Goal: Task Accomplishment & Management: Use online tool/utility

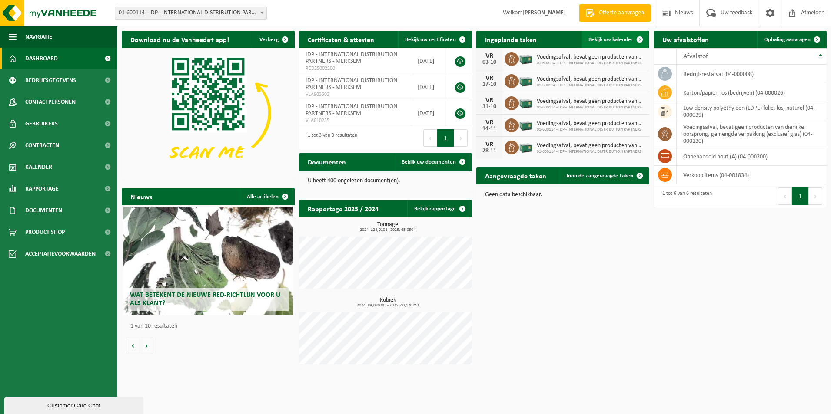
click at [610, 41] on span "Bekijk uw kalender" at bounding box center [610, 40] width 45 height 6
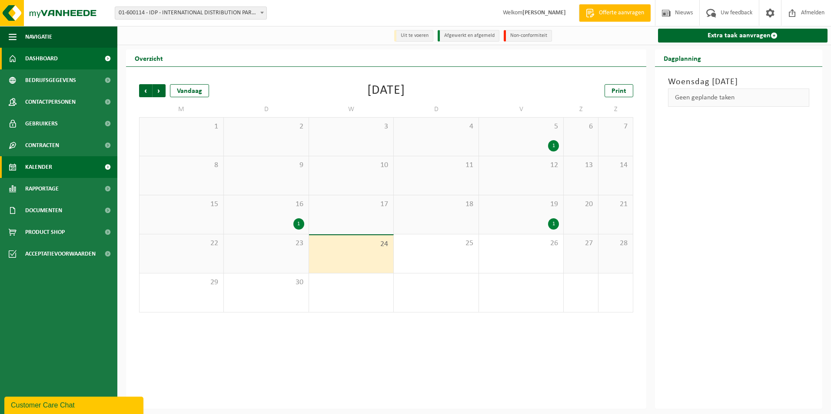
click at [28, 62] on span "Dashboard" at bounding box center [41, 59] width 33 height 22
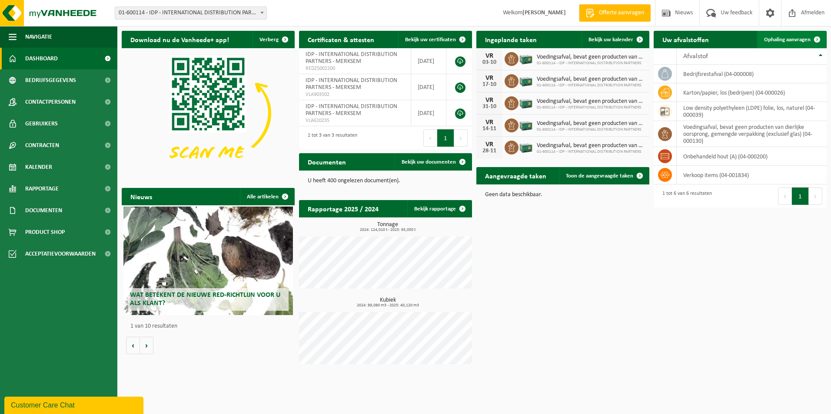
click at [797, 39] on span "Ophaling aanvragen" at bounding box center [787, 40] width 46 height 6
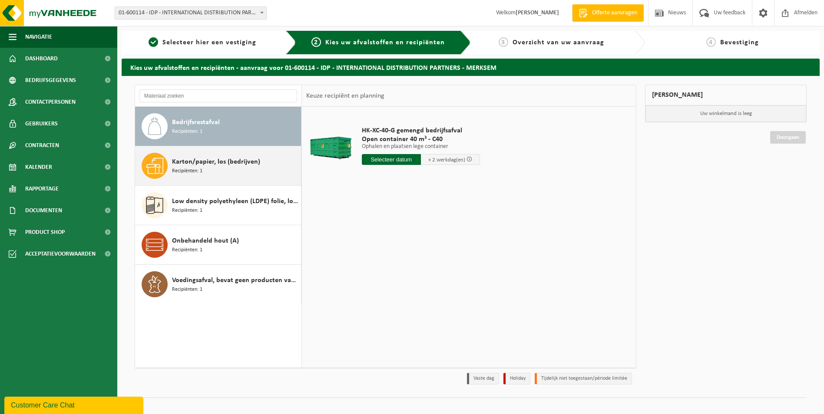
click at [223, 166] on span "Karton/papier, los (bedrijven)" at bounding box center [216, 162] width 88 height 10
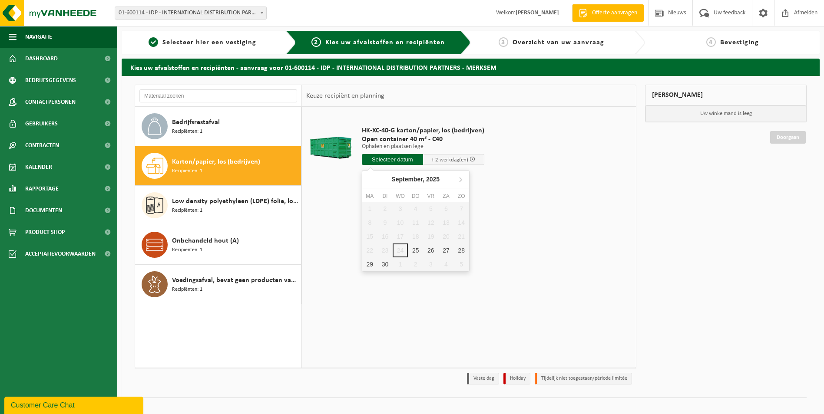
click at [393, 160] on input "text" at bounding box center [392, 159] width 61 height 11
click at [415, 249] on div "25" at bounding box center [415, 251] width 15 height 14
type input "Van 2025-09-25"
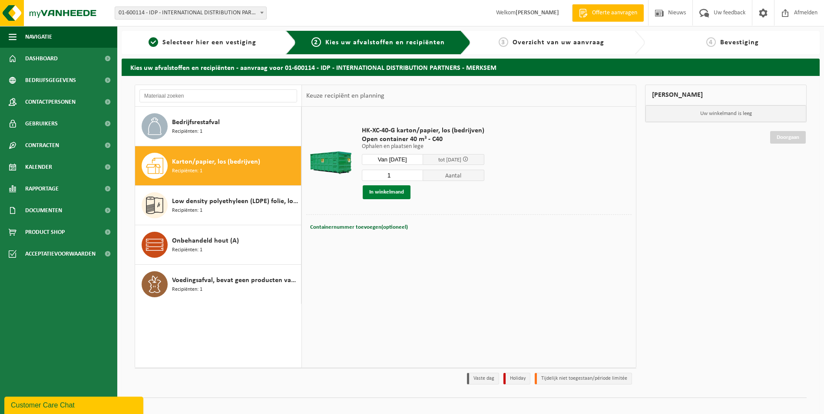
click at [379, 192] on button "In winkelmand" at bounding box center [387, 193] width 48 height 14
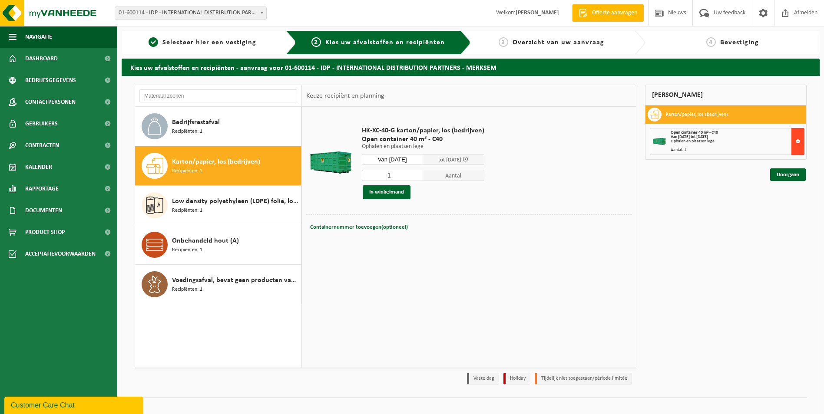
click at [794, 140] on button at bounding box center [798, 141] width 13 height 27
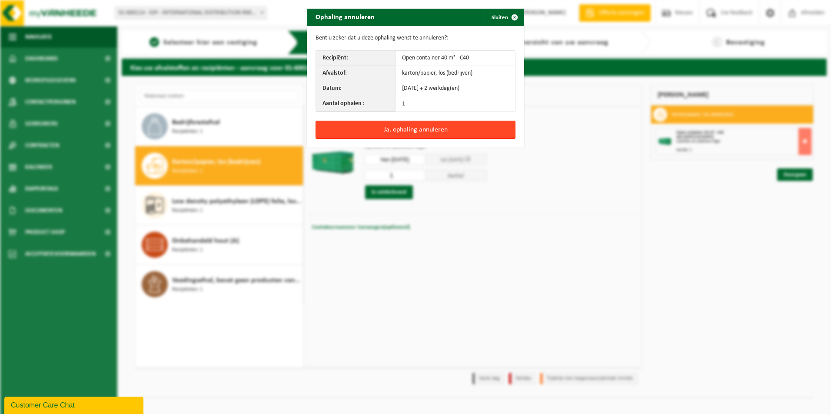
click at [388, 129] on button "Ja, ophaling annuleren" at bounding box center [415, 130] width 200 height 18
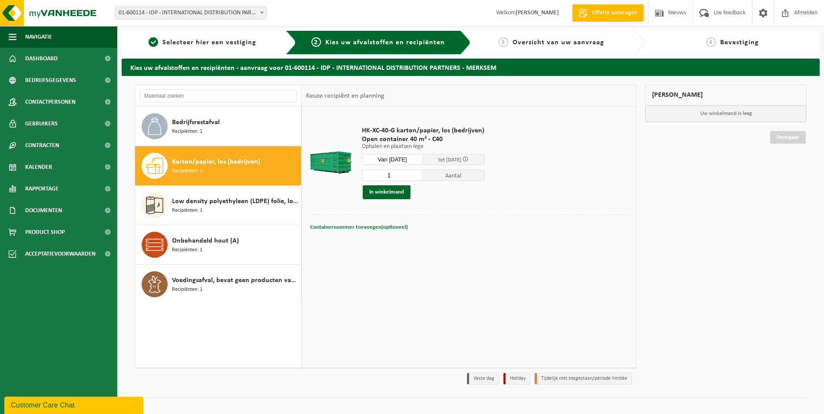
click at [360, 228] on span "Containernummer toevoegen(optioneel)" at bounding box center [359, 228] width 98 height 6
drag, startPoint x: 410, startPoint y: 229, endPoint x: 337, endPoint y: 228, distance: 73.0
click at [337, 228] on div "Containernummer toevoegen(optioneel) Annuleren" at bounding box center [468, 228] width 321 height 13
click at [385, 192] on button "In winkelmand" at bounding box center [387, 193] width 48 height 14
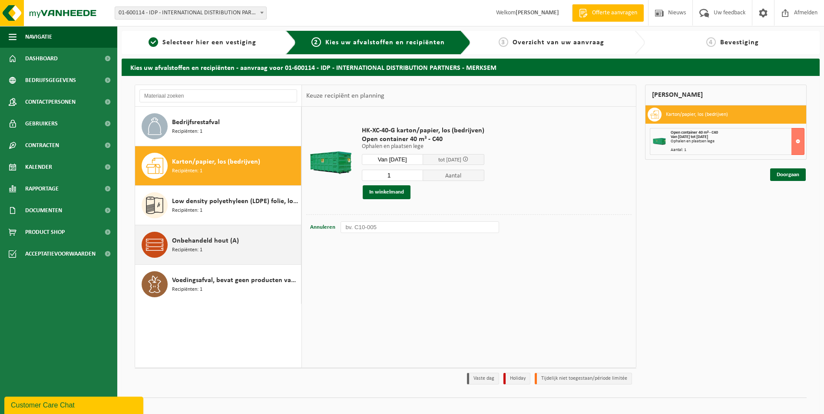
click at [178, 243] on span "Onbehandeld hout (A)" at bounding box center [205, 241] width 67 height 10
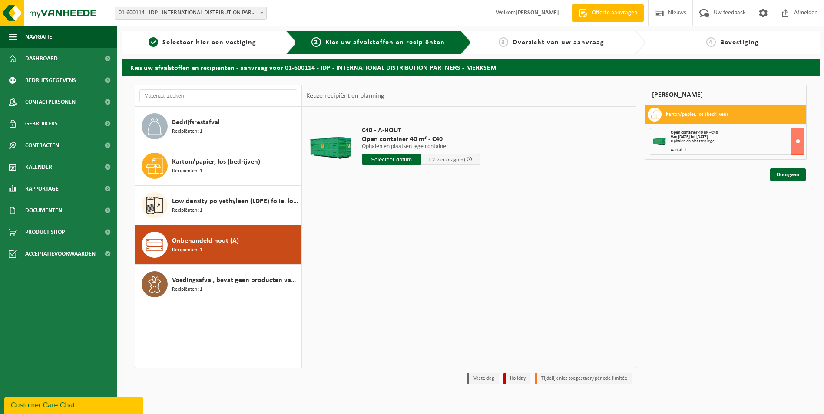
click at [379, 160] on input "text" at bounding box center [391, 159] width 59 height 11
click at [415, 249] on div "25" at bounding box center [415, 251] width 15 height 14
type input "Van 2025-09-25"
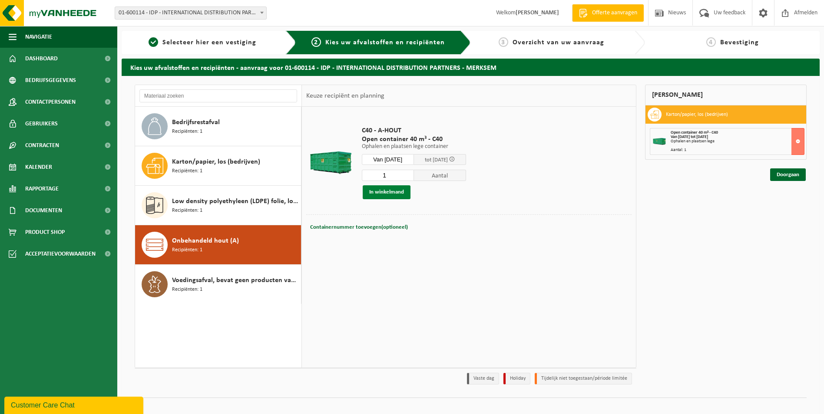
click at [397, 196] on button "In winkelmand" at bounding box center [387, 193] width 48 height 14
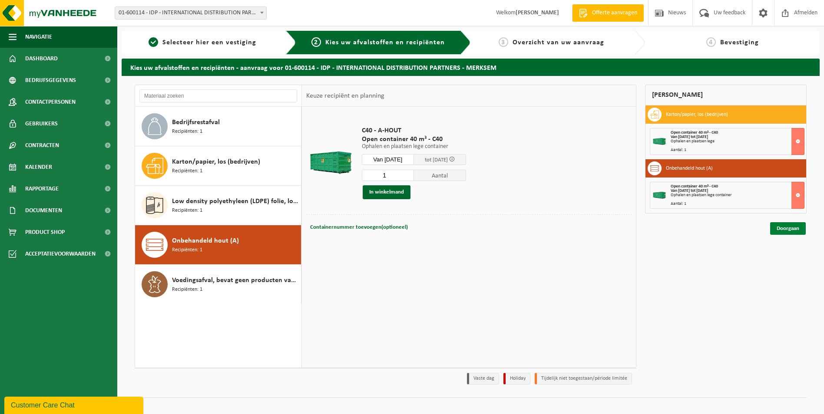
click at [783, 231] on link "Doorgaan" at bounding box center [788, 228] width 36 height 13
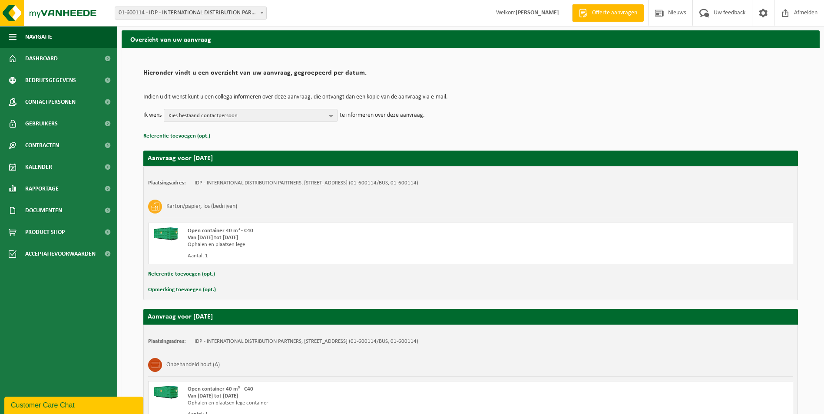
scroll to position [43, 0]
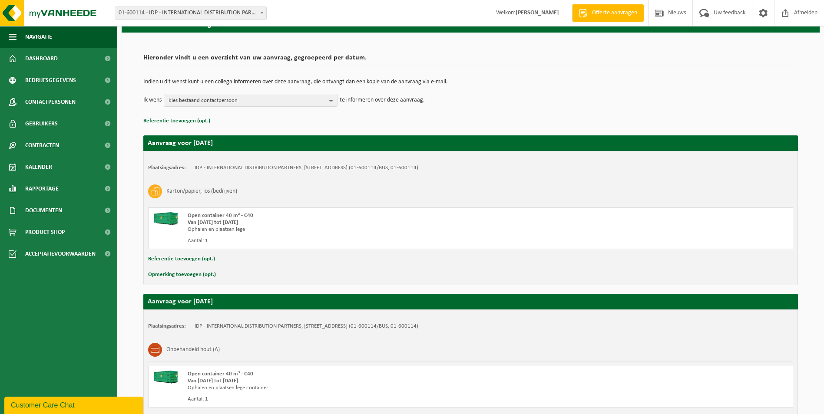
click at [176, 274] on button "Opmerking toevoegen (opt.)" at bounding box center [182, 274] width 68 height 11
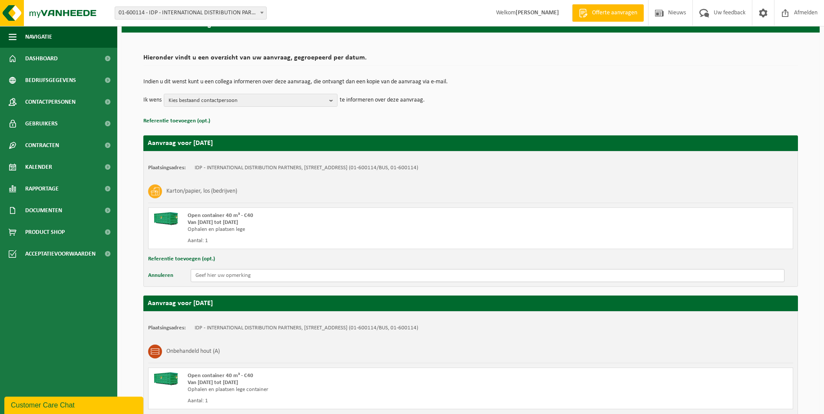
click at [229, 275] on input "text" at bounding box center [488, 275] width 594 height 13
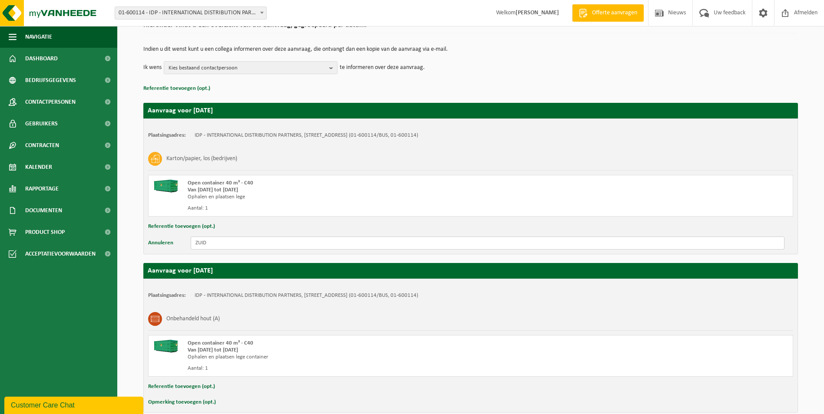
scroll to position [119, 0]
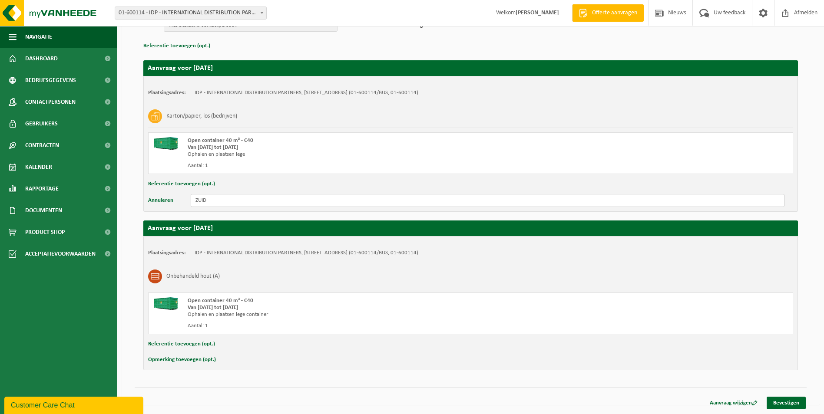
type input "ZUID"
click at [186, 359] on button "Opmerking toevoegen (opt.)" at bounding box center [182, 360] width 68 height 11
click at [215, 358] on input "text" at bounding box center [488, 361] width 594 height 13
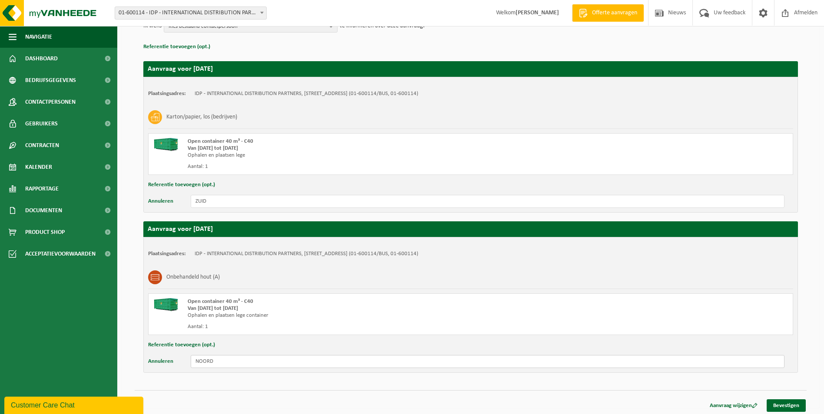
scroll to position [120, 0]
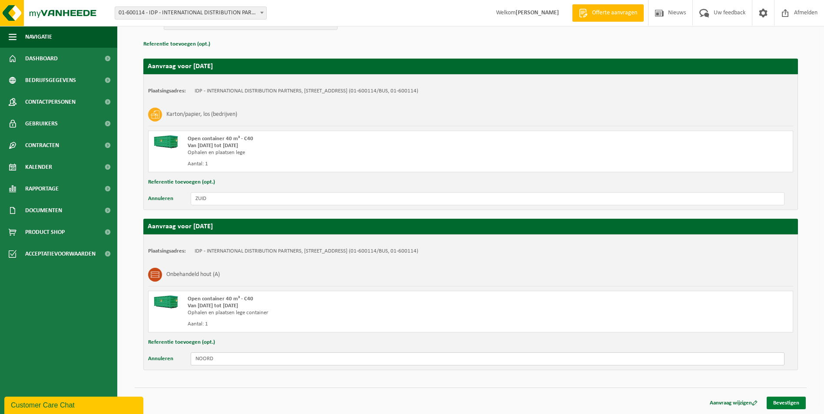
type input "NOORD"
click at [778, 400] on link "Bevestigen" at bounding box center [786, 403] width 39 height 13
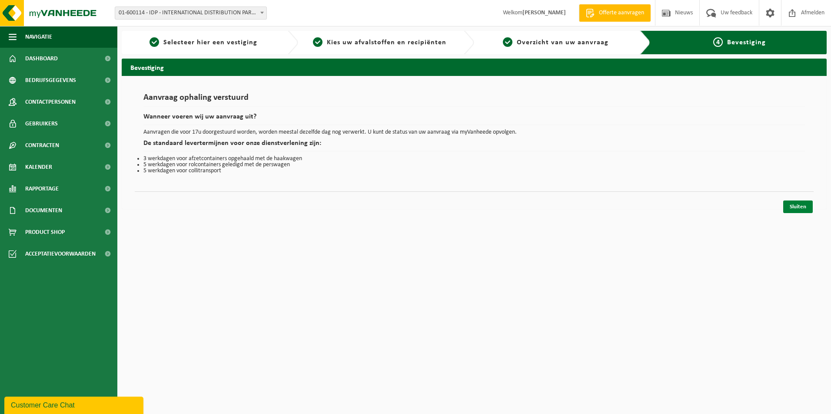
click at [796, 209] on link "Sluiten" at bounding box center [798, 207] width 30 height 13
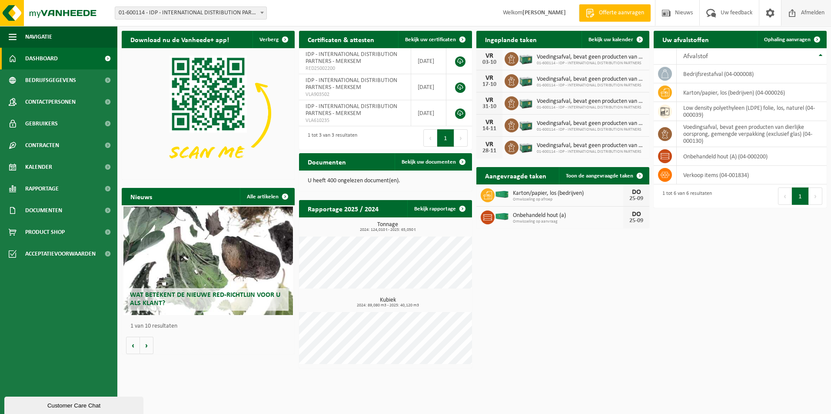
click at [809, 10] on span "Afmelden" at bounding box center [813, 13] width 28 height 26
